Goal: Task Accomplishment & Management: Use online tool/utility

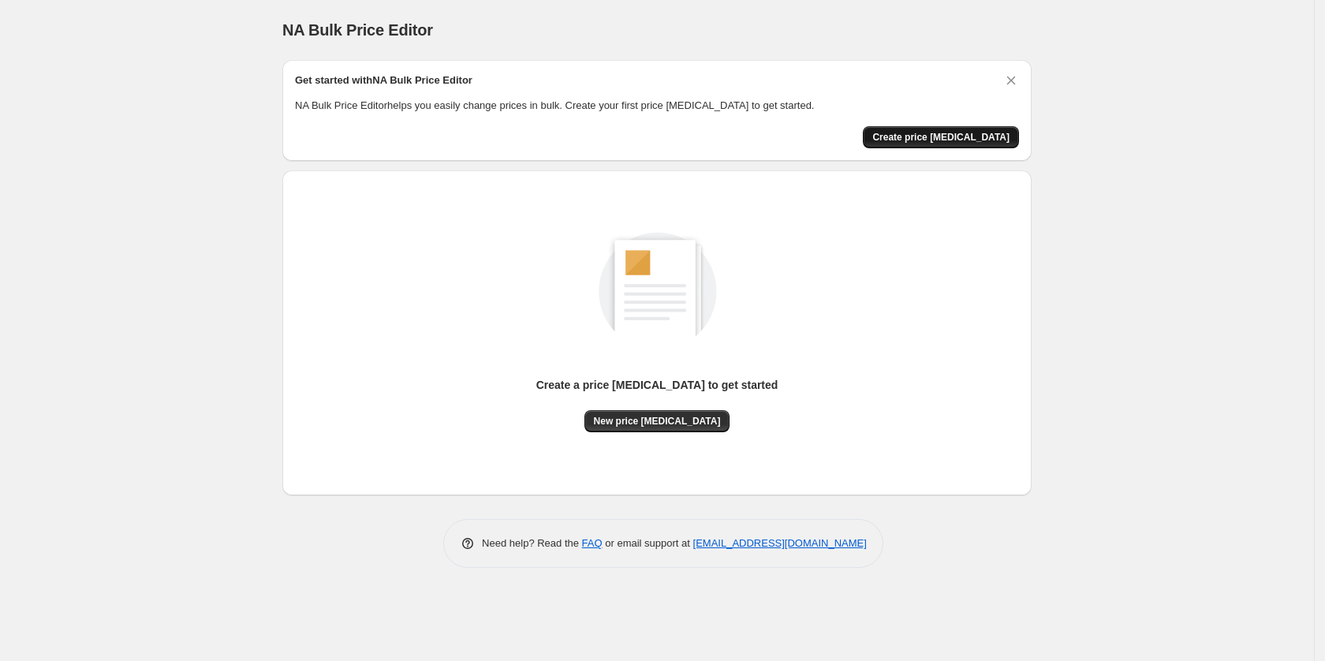
click at [946, 133] on span "Create price change job" at bounding box center [940, 137] width 137 height 13
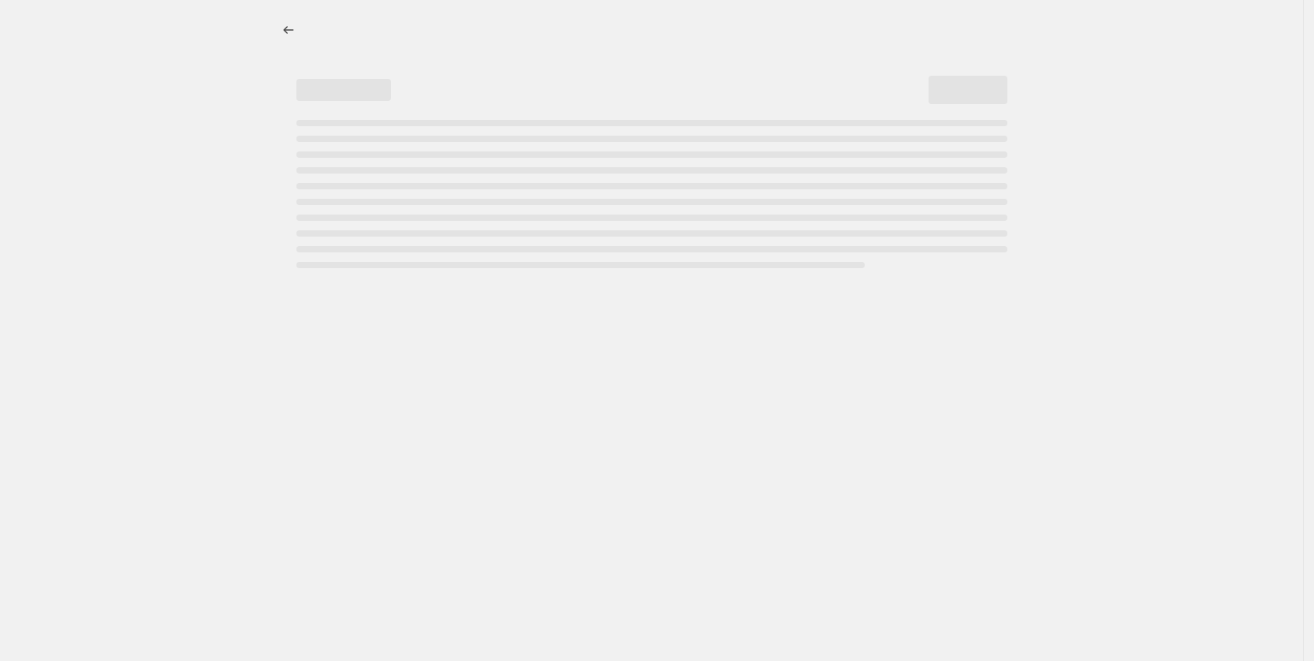
select select "percentage"
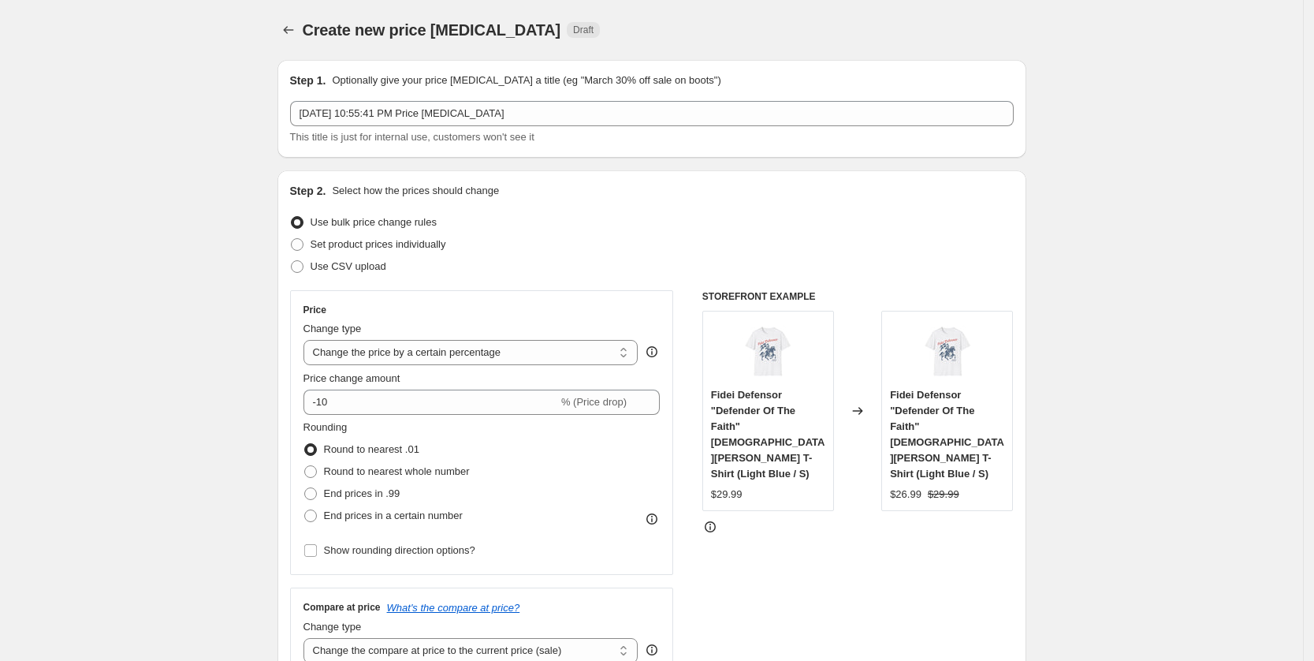
scroll to position [99, 0]
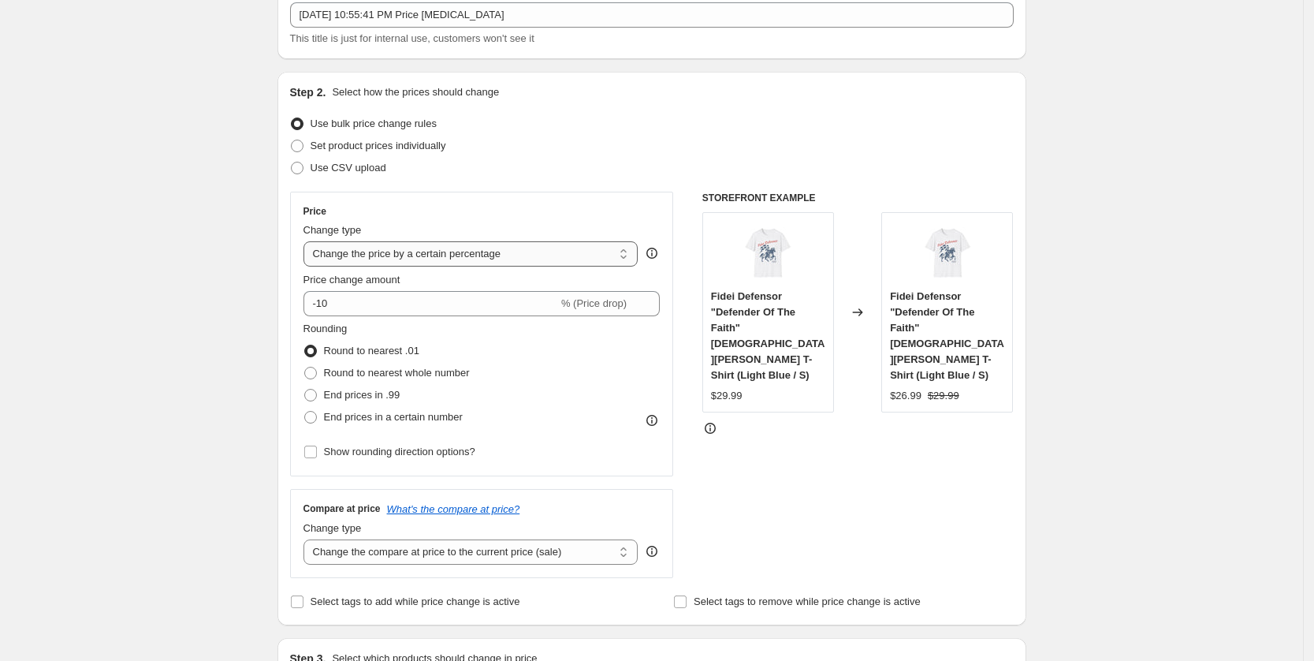
click at [487, 259] on select "Change the price to a certain amount Change the price by a certain amount Chang…" at bounding box center [471, 253] width 335 height 25
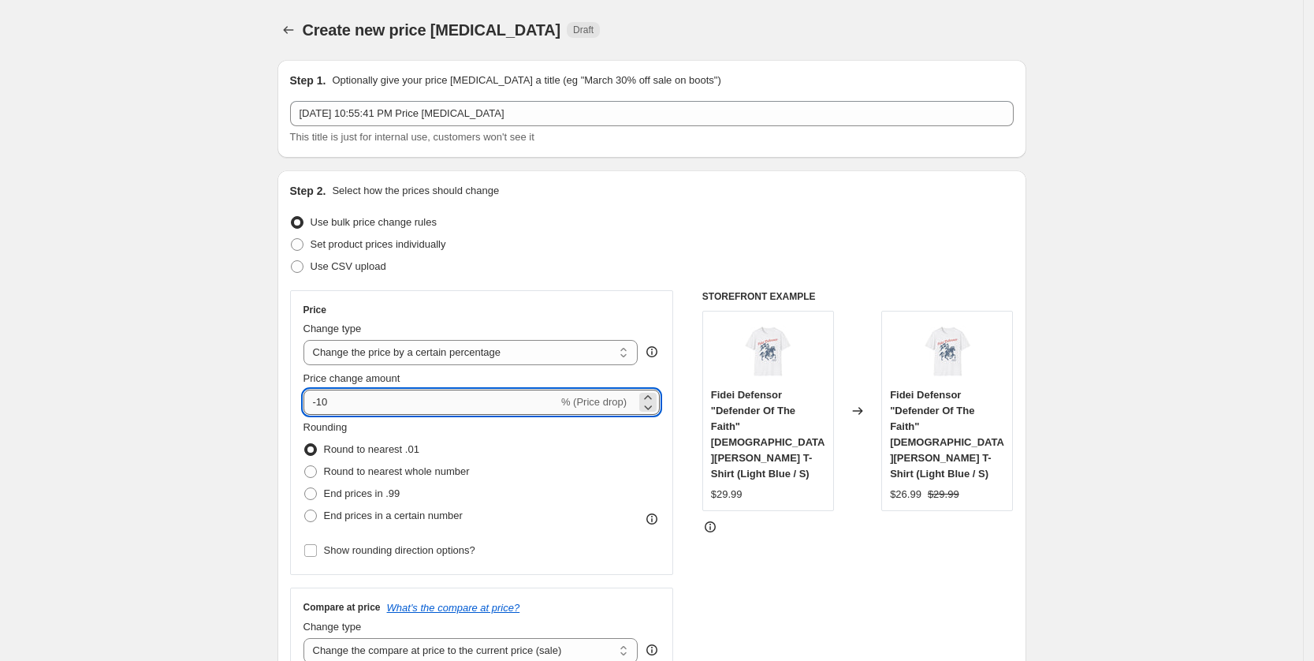
drag, startPoint x: 337, startPoint y: 404, endPoint x: 321, endPoint y: 406, distance: 15.8
click at [321, 406] on input "-10" at bounding box center [431, 401] width 255 height 25
type input "-20"
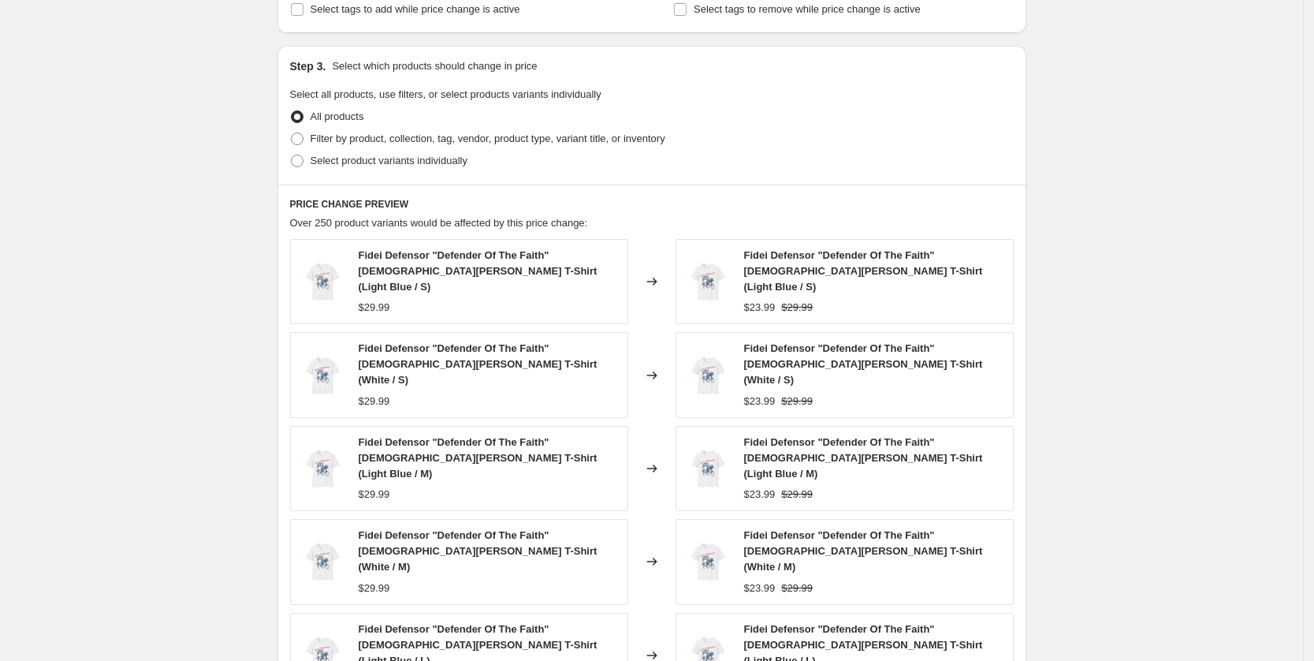
scroll to position [941, 0]
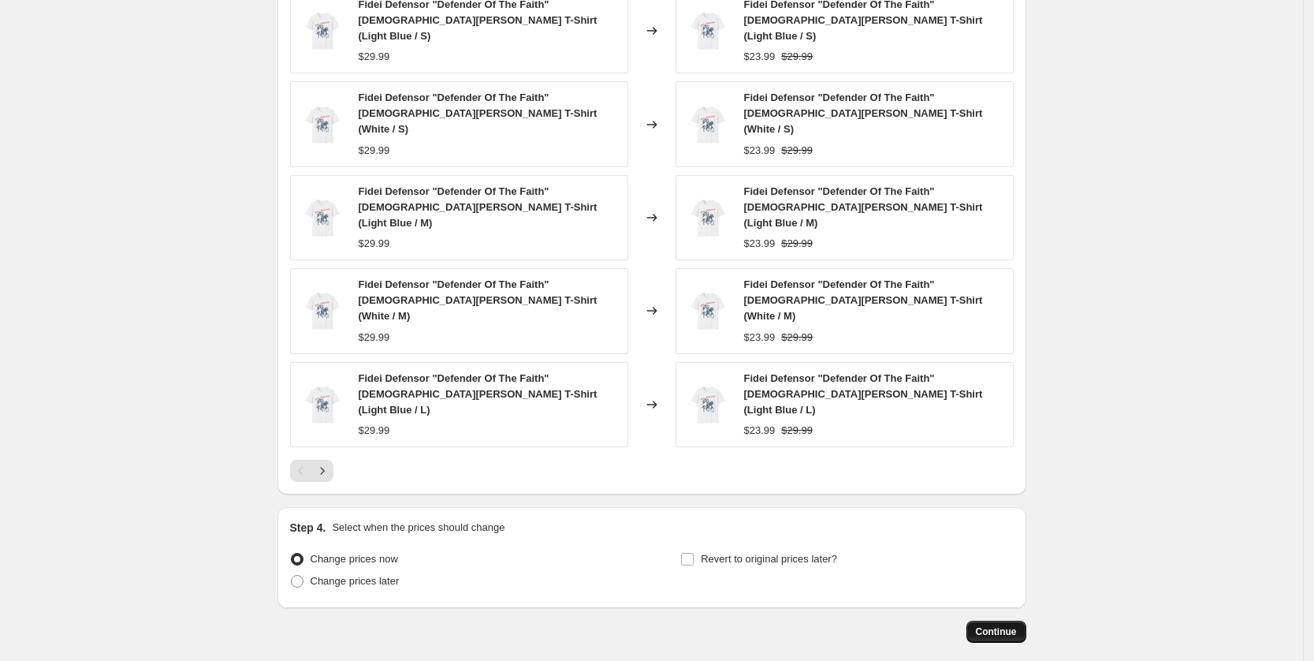
click at [983, 625] on span "Continue" at bounding box center [996, 631] width 41 height 13
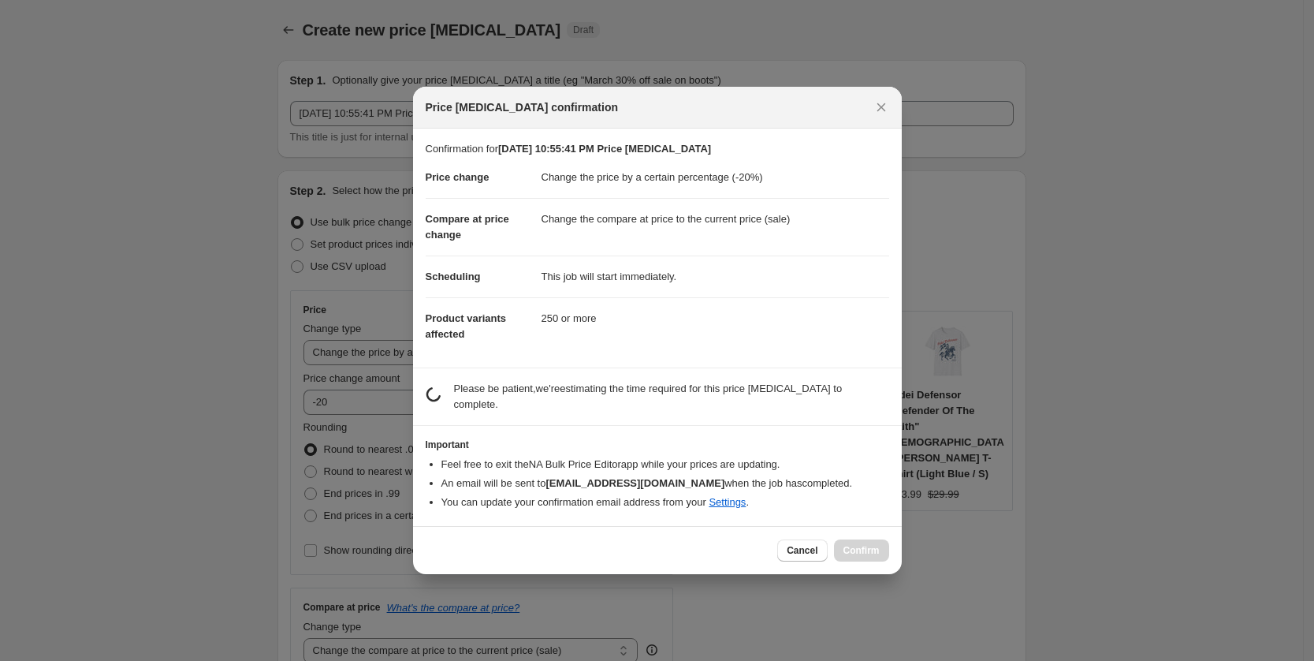
scroll to position [0, 0]
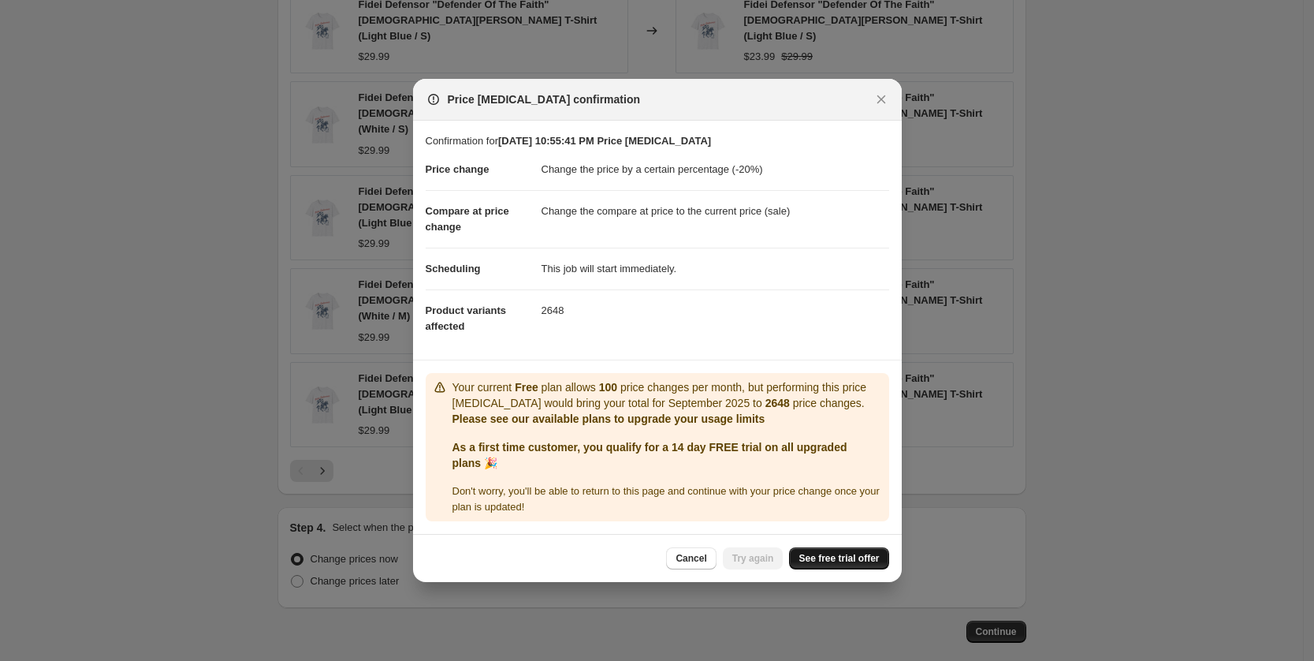
click at [836, 568] on link "See free trial offer" at bounding box center [838, 558] width 99 height 22
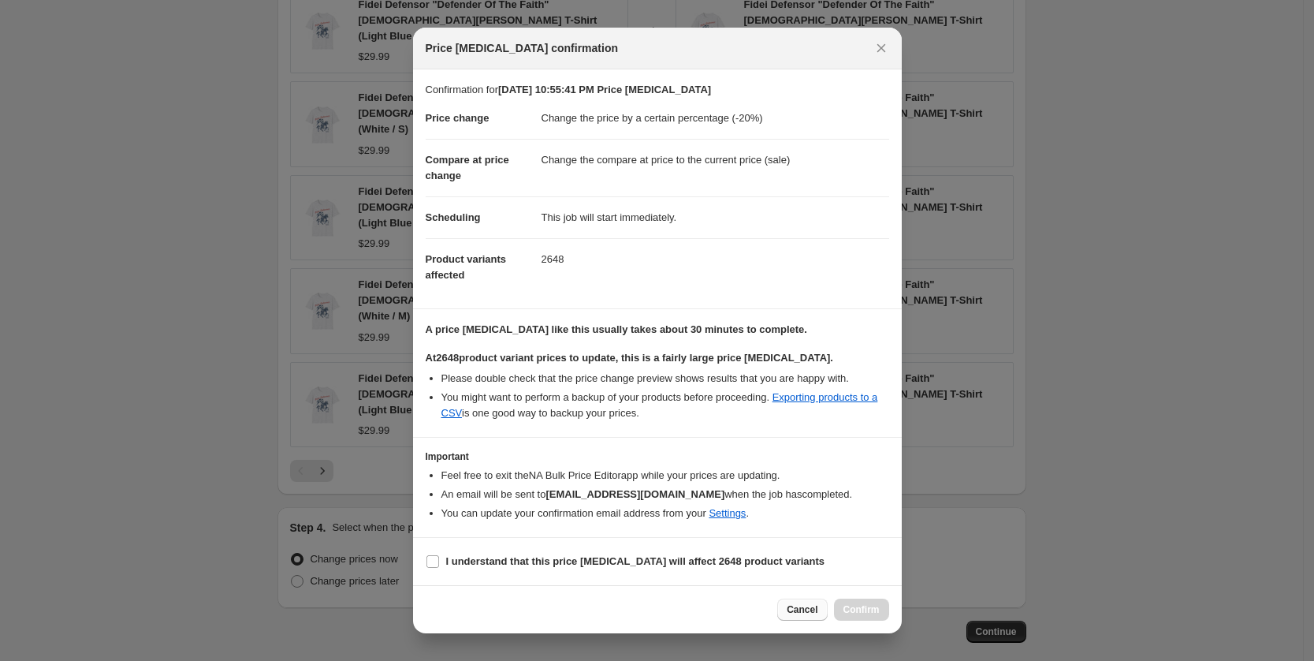
click at [807, 605] on span "Cancel" at bounding box center [802, 609] width 31 height 13
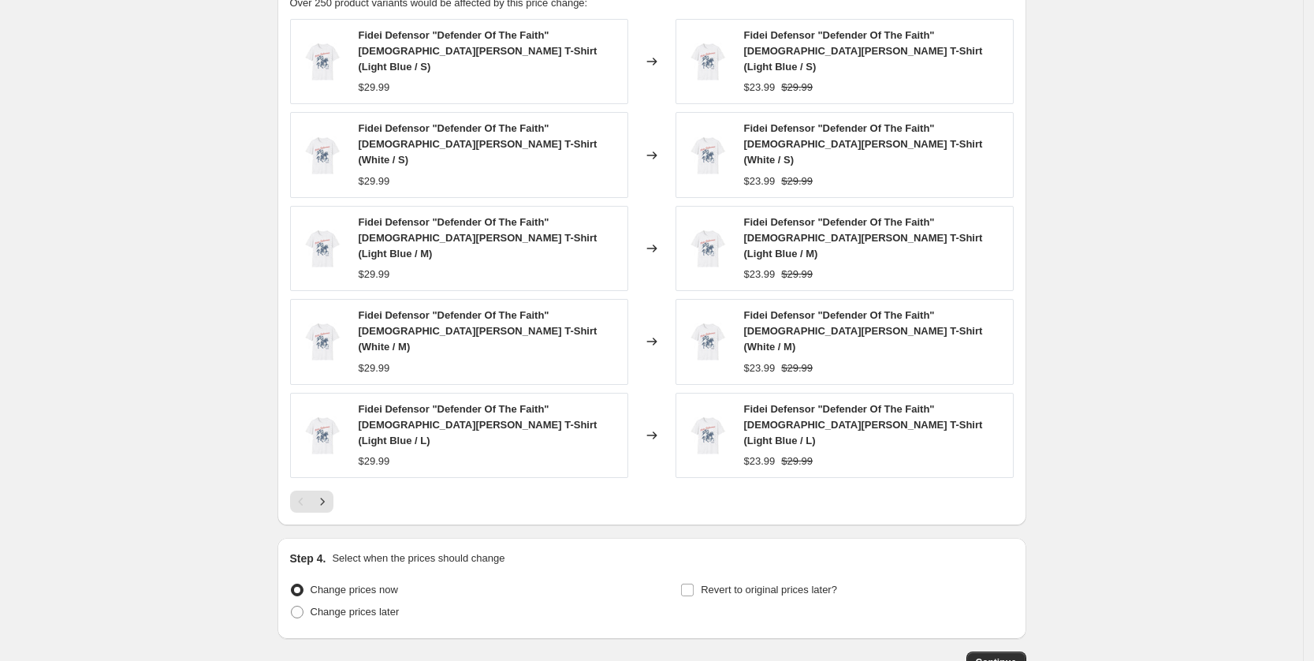
scroll to position [941, 0]
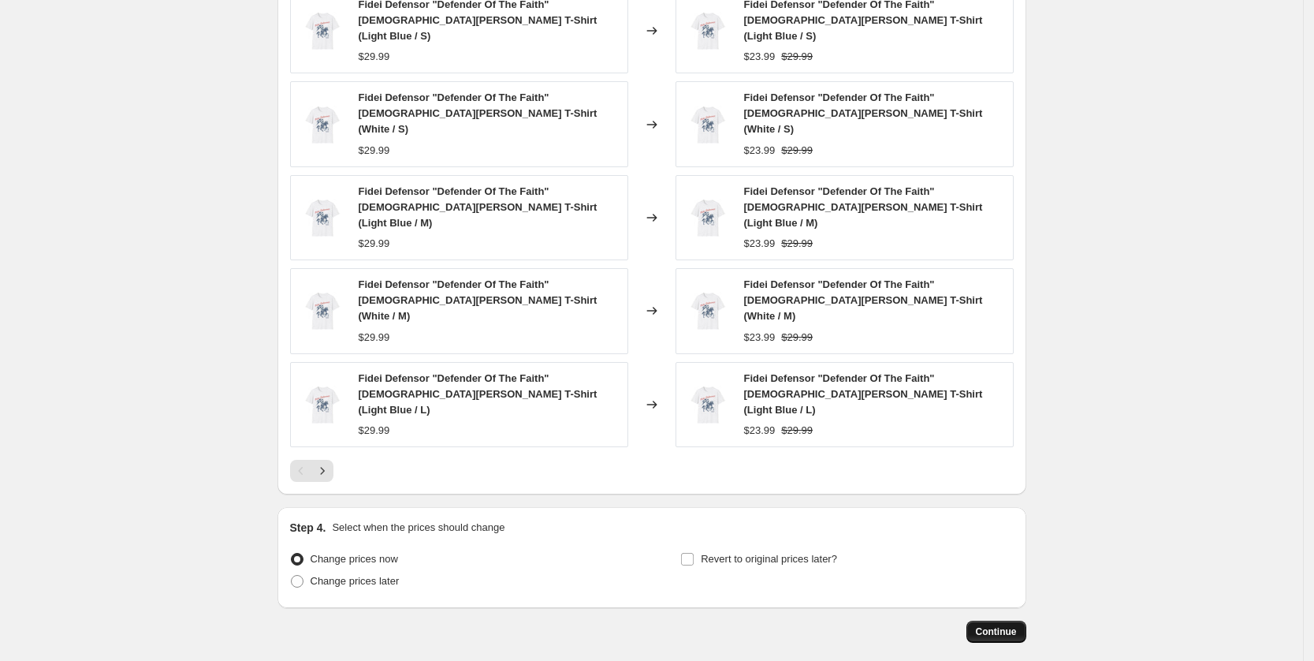
click at [997, 625] on span "Continue" at bounding box center [996, 631] width 41 height 13
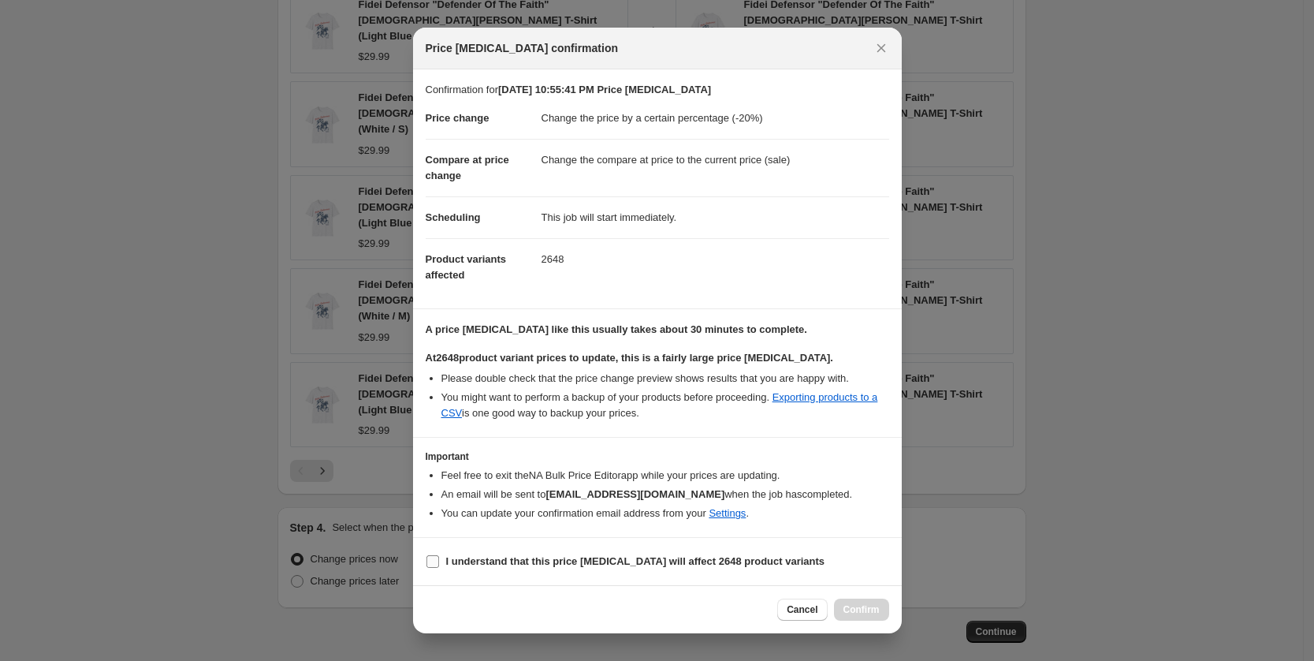
click at [430, 558] on input "I understand that this price change job will affect 2648 product variants" at bounding box center [433, 561] width 13 height 13
checkbox input "true"
click at [872, 609] on span "Confirm" at bounding box center [862, 609] width 36 height 13
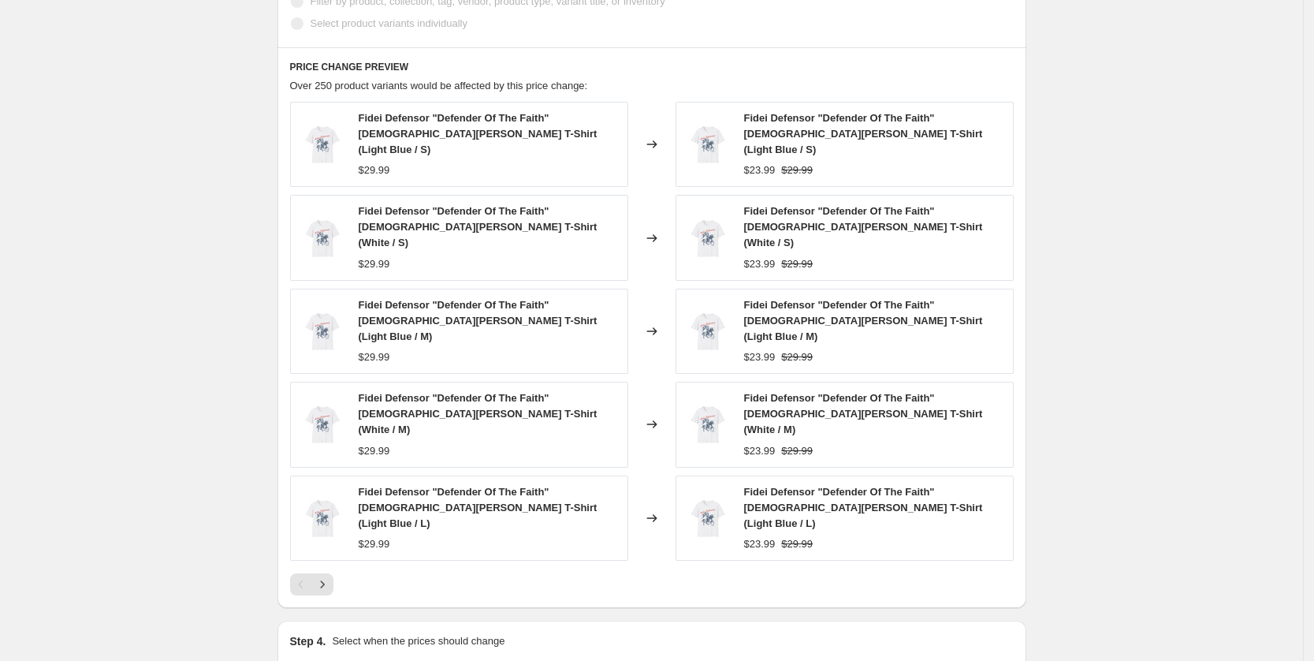
scroll to position [982, 0]
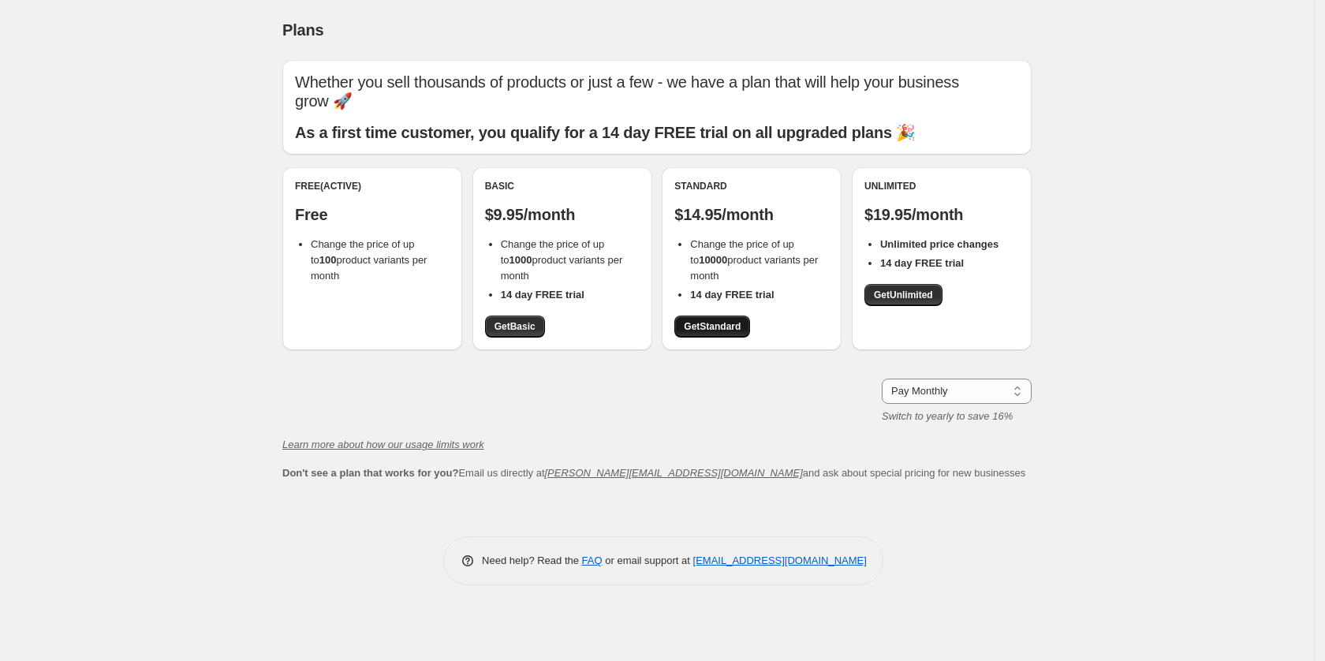
click at [704, 326] on span "Get Standard" at bounding box center [712, 326] width 57 height 13
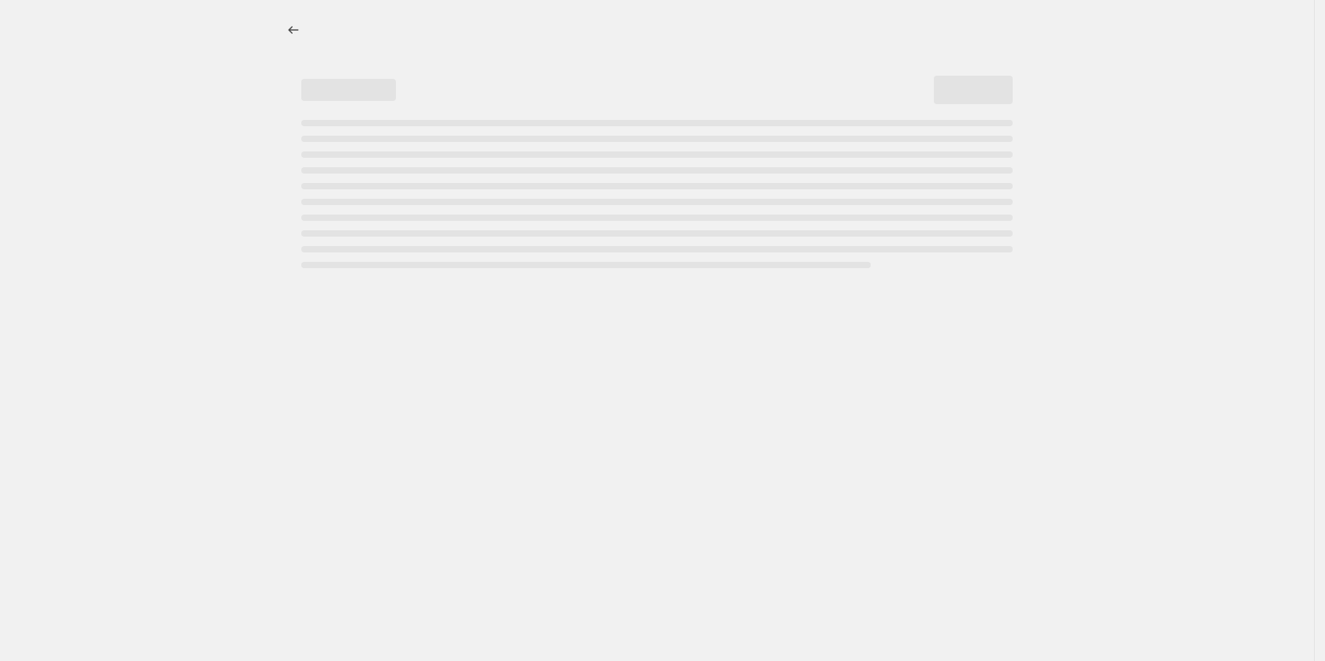
select select "percentage"
